Goal: Task Accomplishment & Management: Use online tool/utility

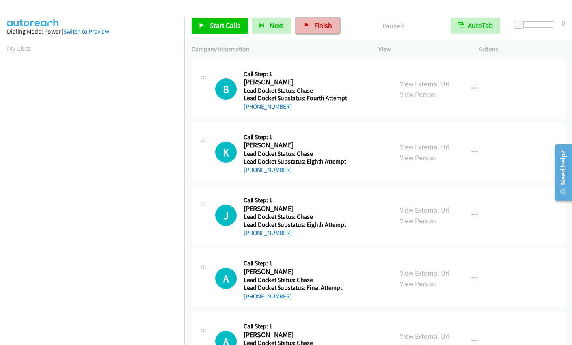
click at [326, 28] on span "Finish" at bounding box center [323, 25] width 18 height 9
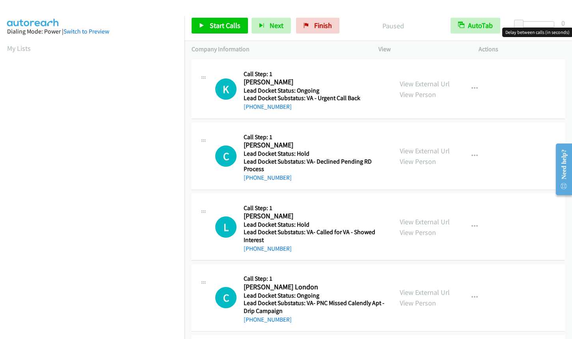
click at [543, 22] on div at bounding box center [536, 24] width 36 height 6
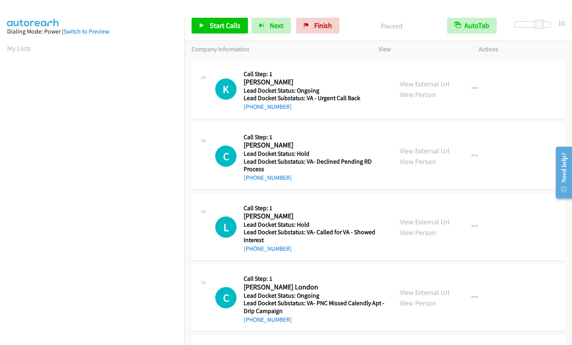
click at [213, 16] on div "Start Calls Pause Next Finish Paused AutoTab AutoTab 10" at bounding box center [379, 26] width 388 height 30
click at [210, 26] on span "Start Calls" at bounding box center [225, 25] width 31 height 9
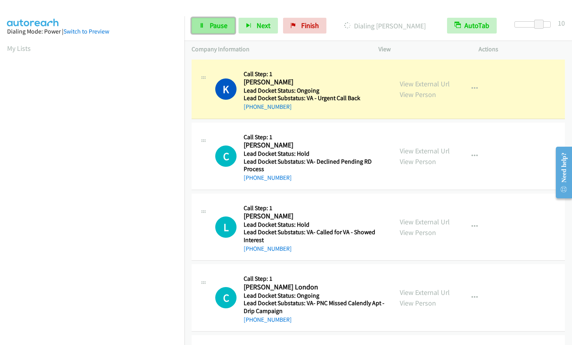
click at [215, 29] on span "Pause" at bounding box center [219, 25] width 18 height 9
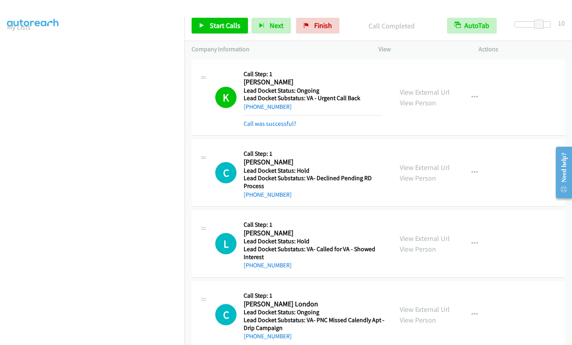
scroll to position [18, 0]
click at [211, 22] on span "Start Calls" at bounding box center [225, 25] width 31 height 9
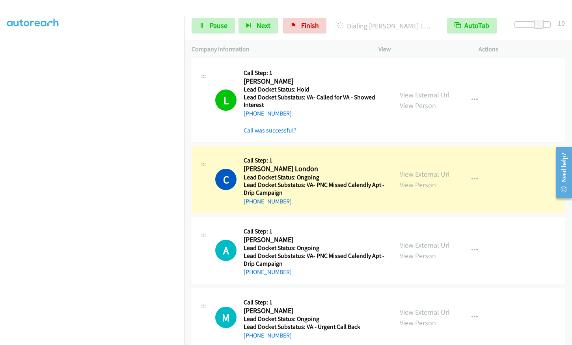
scroll to position [182, 0]
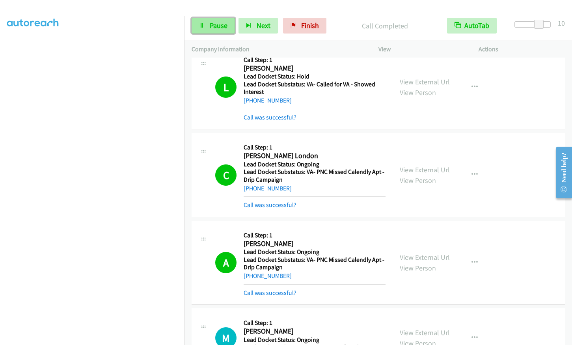
click at [216, 26] on span "Pause" at bounding box center [219, 25] width 18 height 9
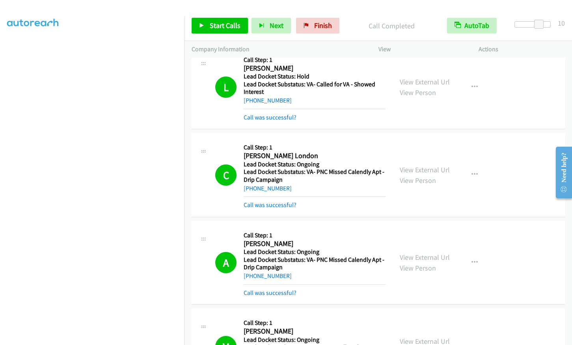
scroll to position [0, 0]
click at [319, 30] on link "Finish" at bounding box center [317, 26] width 43 height 16
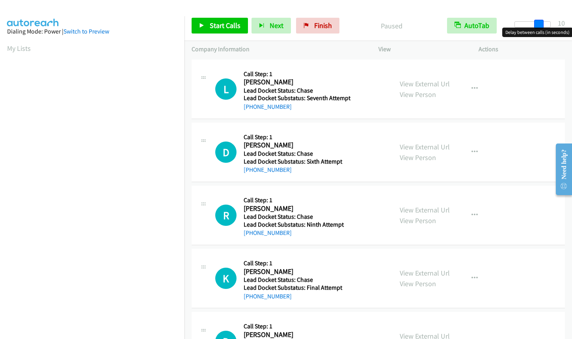
click at [544, 22] on div at bounding box center [533, 24] width 36 height 6
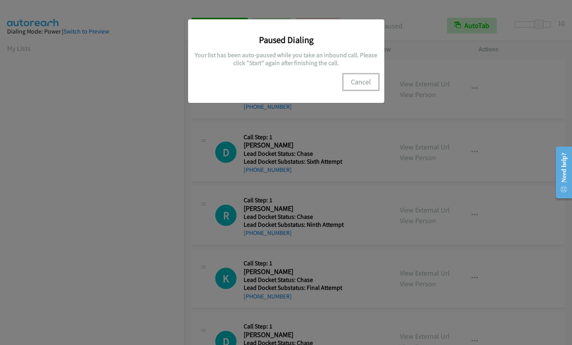
click at [362, 84] on button "Cancel" at bounding box center [361, 82] width 35 height 16
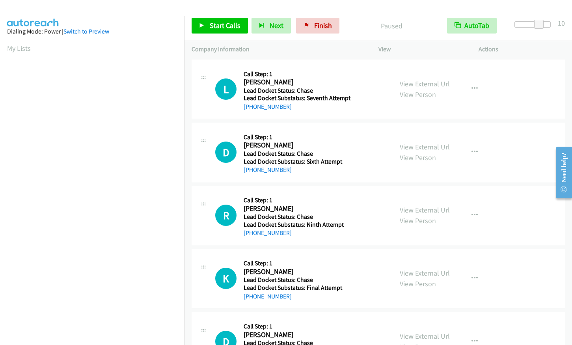
scroll to position [97, 0]
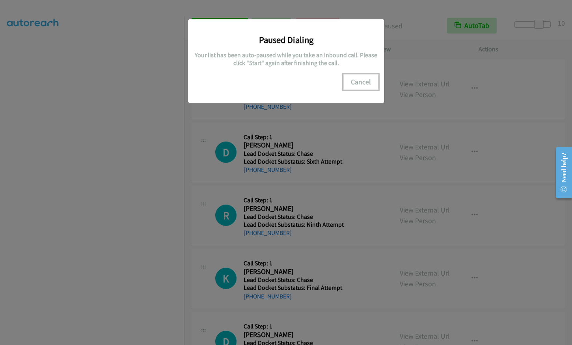
click at [359, 81] on button "Cancel" at bounding box center [361, 82] width 35 height 16
click at [353, 80] on button "Cancel" at bounding box center [361, 82] width 35 height 16
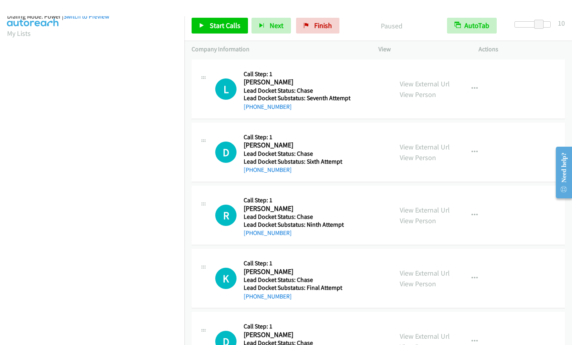
scroll to position [0, 0]
click at [222, 28] on span "Start Calls" at bounding box center [225, 25] width 31 height 9
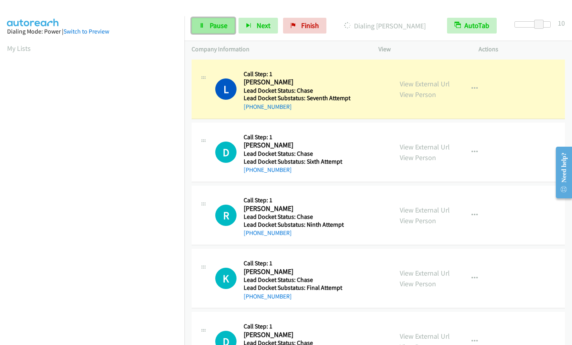
click at [209, 28] on link "Pause" at bounding box center [213, 26] width 43 height 16
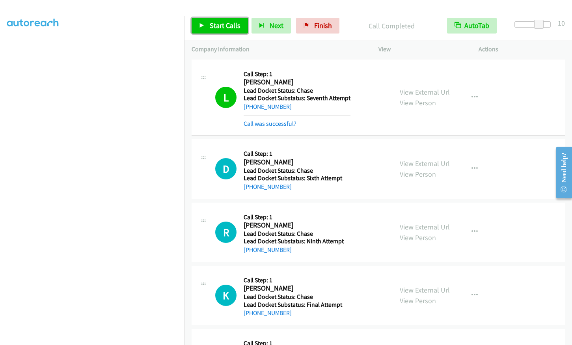
click at [207, 26] on link "Start Calls" at bounding box center [220, 26] width 56 height 16
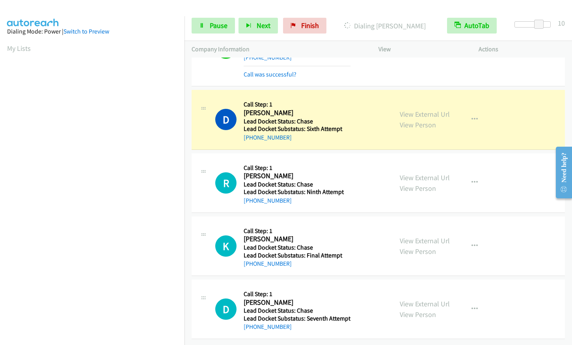
scroll to position [97, 0]
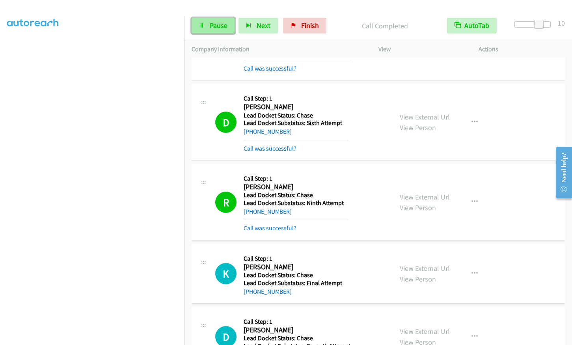
click at [206, 25] on link "Pause" at bounding box center [213, 26] width 43 height 16
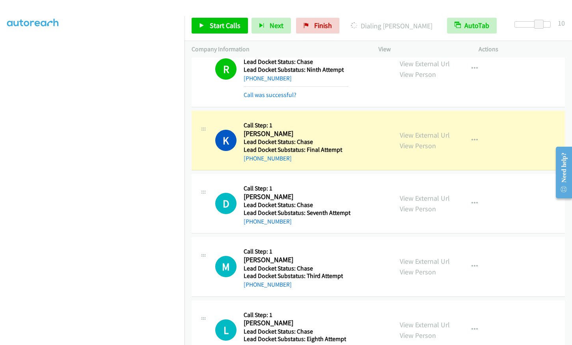
scroll to position [213, 0]
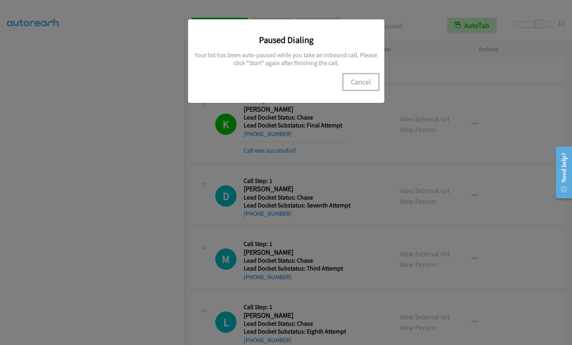
click at [355, 78] on button "Cancel" at bounding box center [361, 82] width 35 height 16
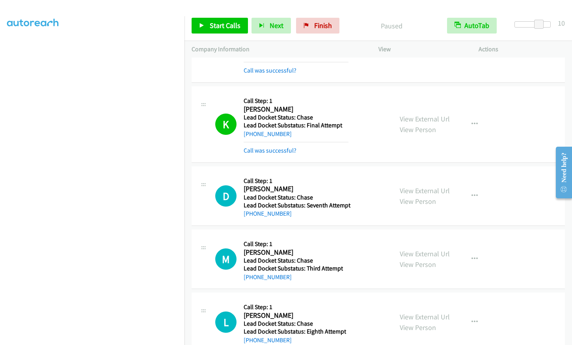
scroll to position [0, 0]
click at [323, 26] on span "Finish" at bounding box center [323, 25] width 18 height 9
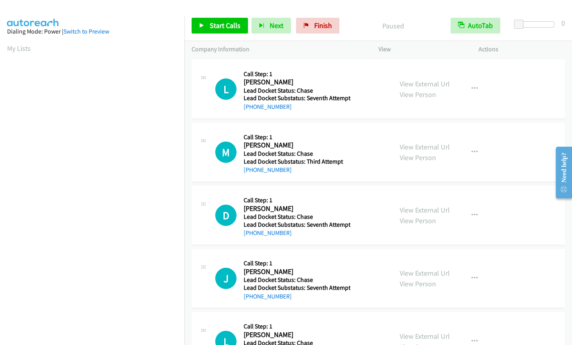
click at [540, 21] on div "Start Calls Pause Next Finish Paused AutoTab AutoTab 0" at bounding box center [379, 26] width 388 height 30
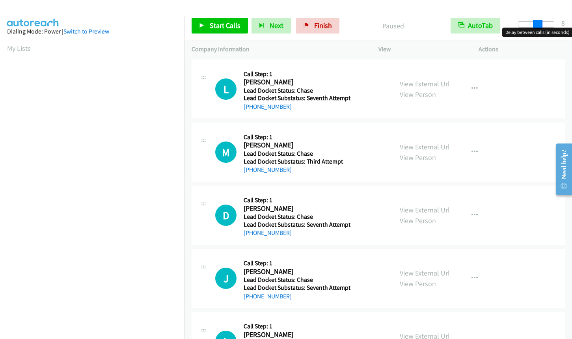
click at [538, 25] on div at bounding box center [536, 24] width 36 height 6
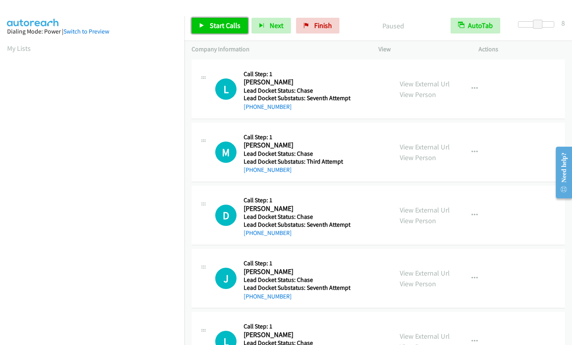
click at [206, 29] on link "Start Calls" at bounding box center [220, 26] width 56 height 16
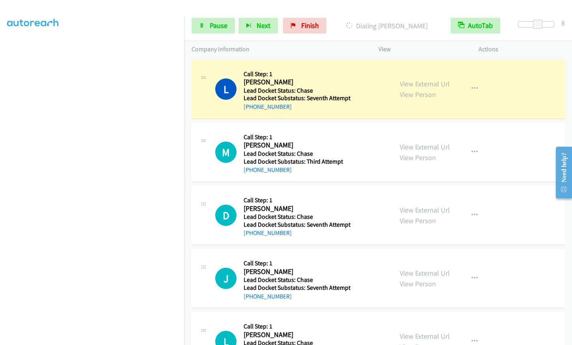
scroll to position [97, 0]
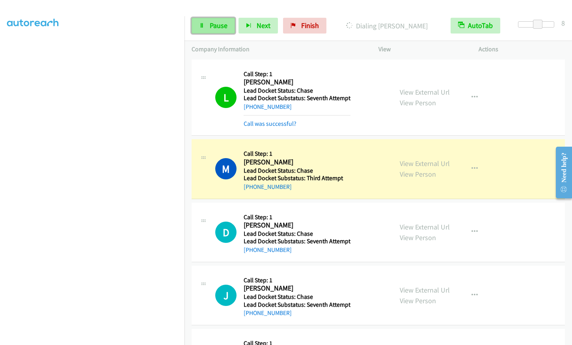
click at [210, 26] on span "Pause" at bounding box center [219, 25] width 18 height 9
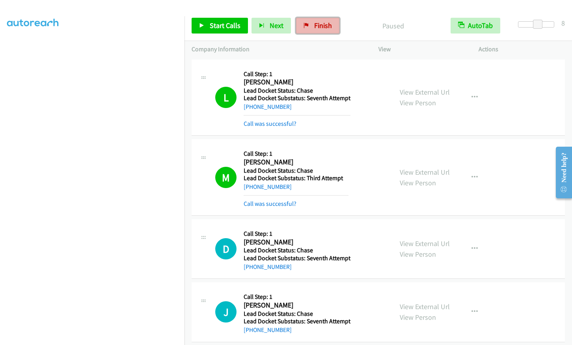
click at [314, 21] on span "Finish" at bounding box center [323, 25] width 18 height 9
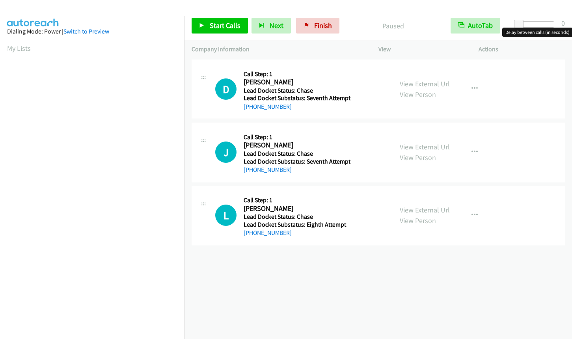
click at [535, 25] on div at bounding box center [536, 24] width 36 height 6
click at [539, 25] on span at bounding box center [535, 24] width 9 height 9
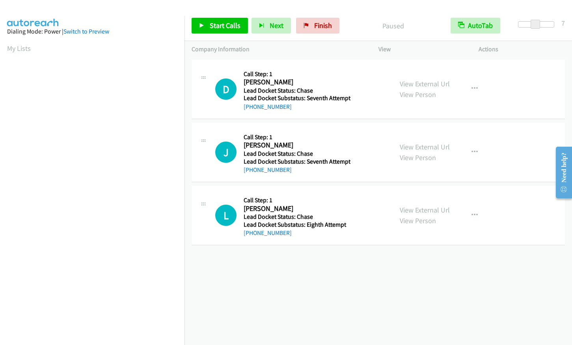
click at [540, 25] on div at bounding box center [536, 24] width 36 height 6
click at [207, 27] on link "Start Calls" at bounding box center [220, 26] width 56 height 16
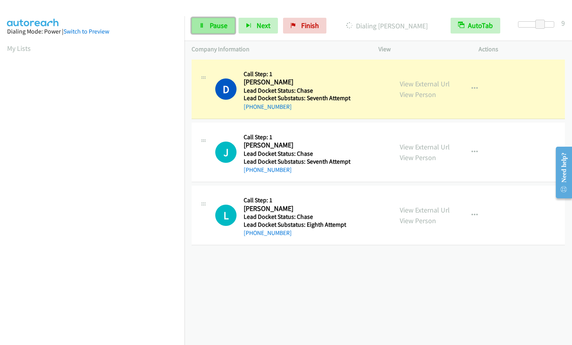
click at [200, 24] on icon at bounding box center [202, 26] width 6 height 6
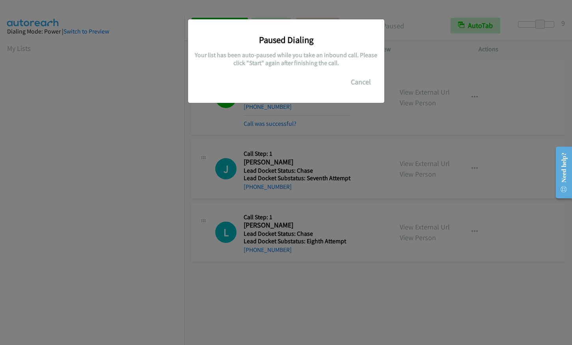
scroll to position [97, 0]
click at [358, 78] on button "Cancel" at bounding box center [361, 82] width 35 height 16
click at [365, 80] on button "Cancel" at bounding box center [361, 82] width 35 height 16
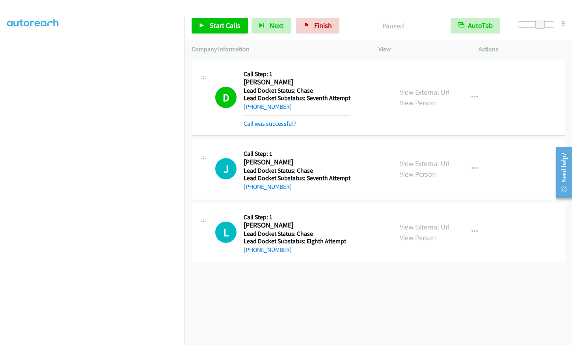
scroll to position [97, 0]
